Goal: Task Accomplishment & Management: Manage account settings

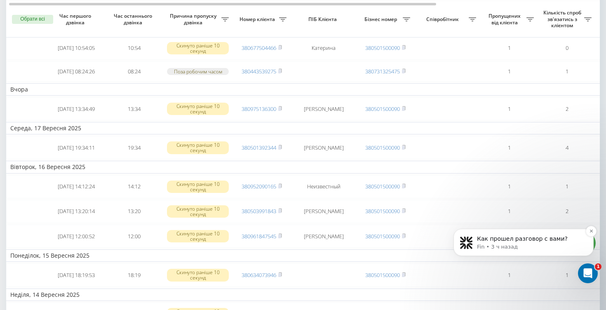
click at [526, 238] on p "Как прошел разговор с вами?" at bounding box center [530, 239] width 106 height 8
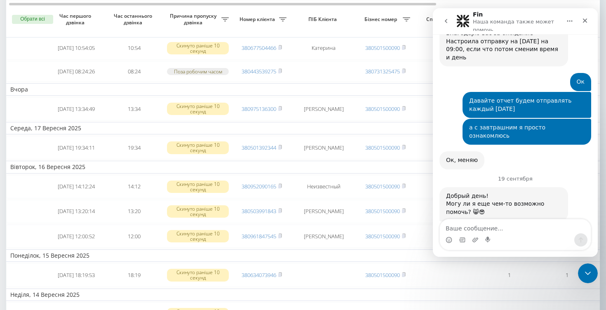
scroll to position [3968, 0]
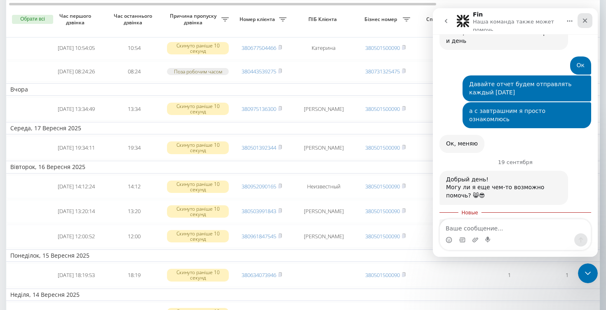
click at [585, 23] on icon "Закрыть" at bounding box center [584, 20] width 7 height 7
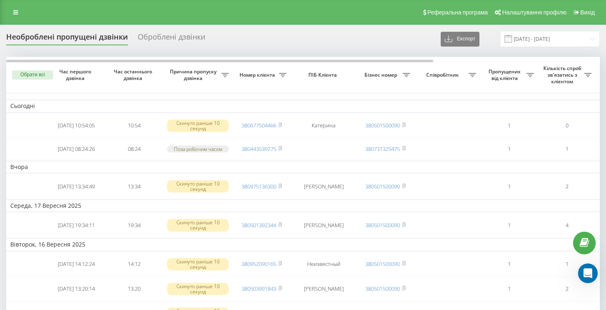
scroll to position [3954, 0]
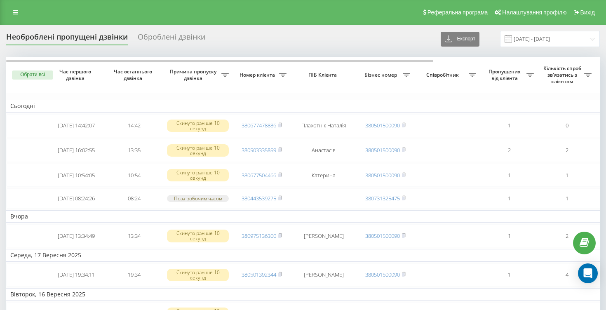
click at [172, 37] on div "Оброблені дзвінки" at bounding box center [172, 39] width 68 height 13
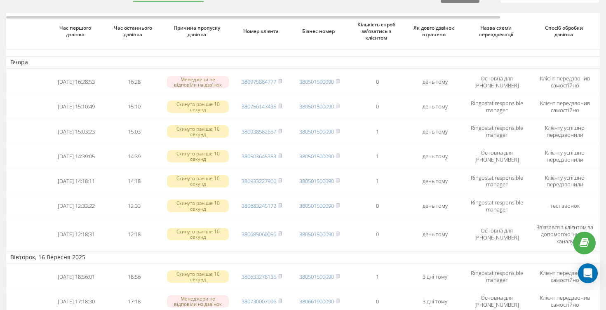
scroll to position [0, 2]
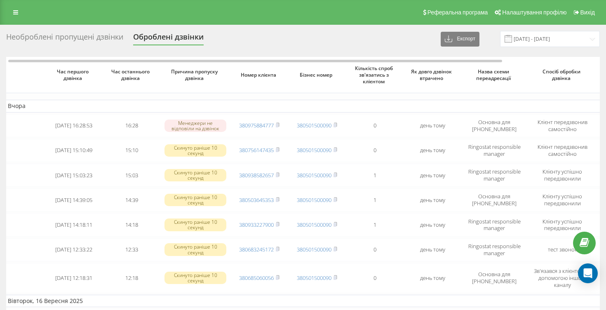
click at [103, 40] on div "Необроблені пропущені дзвінки" at bounding box center [64, 39] width 117 height 13
